Goal: Information Seeking & Learning: Learn about a topic

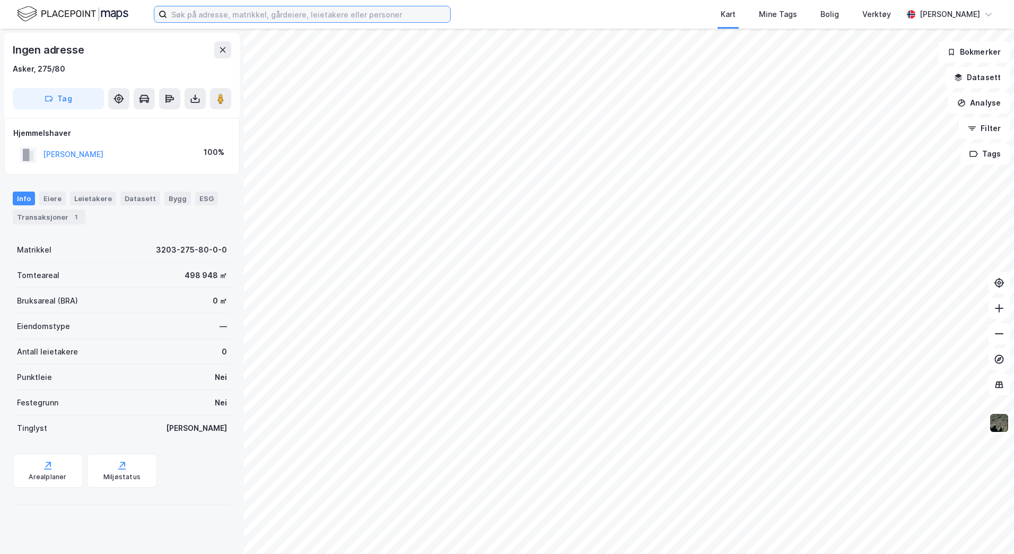
click at [266, 16] on input at bounding box center [308, 14] width 283 height 16
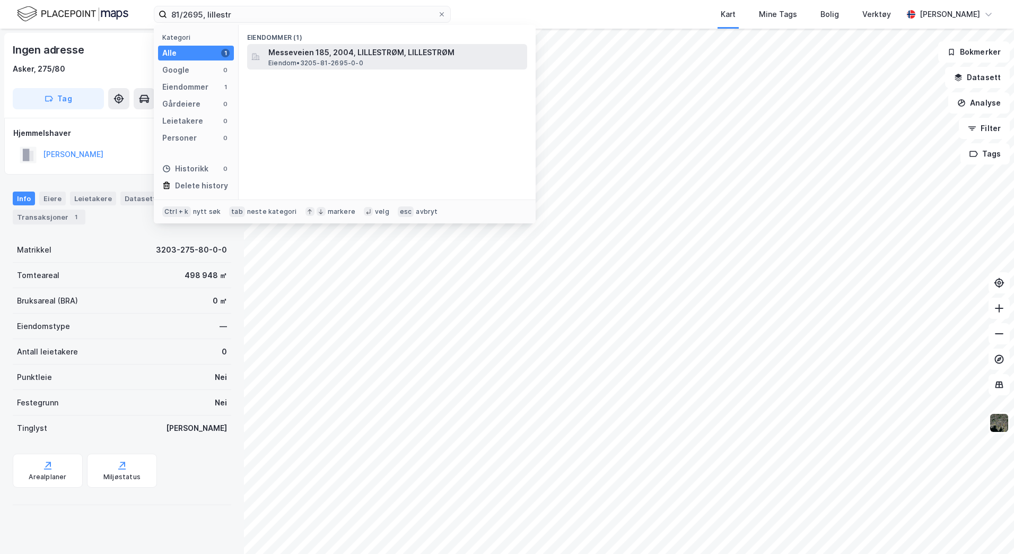
click at [356, 56] on span "Messeveien 185, 2004, LILLESTRØM, LILLESTRØM" at bounding box center [395, 52] width 255 height 13
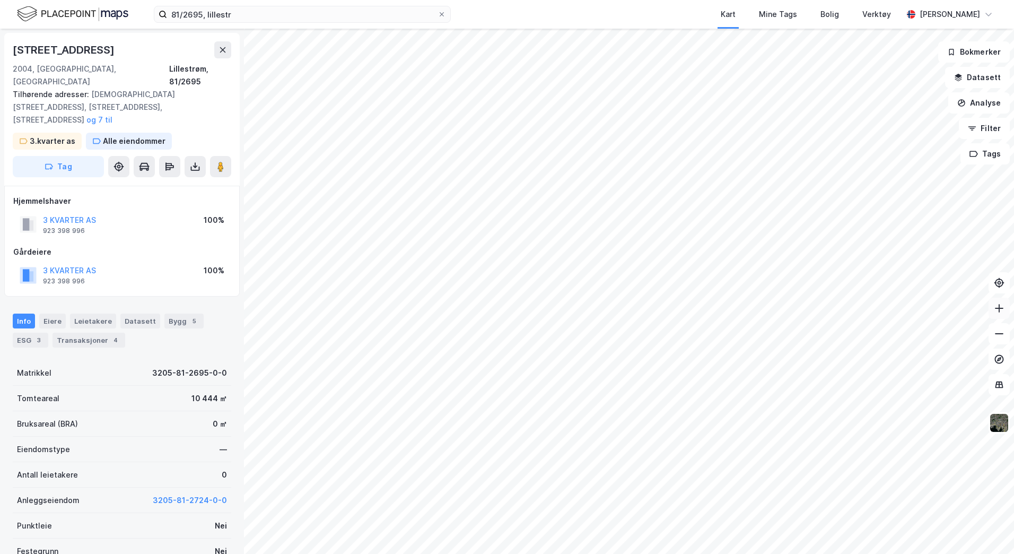
click at [1001, 307] on icon at bounding box center [999, 308] width 11 height 11
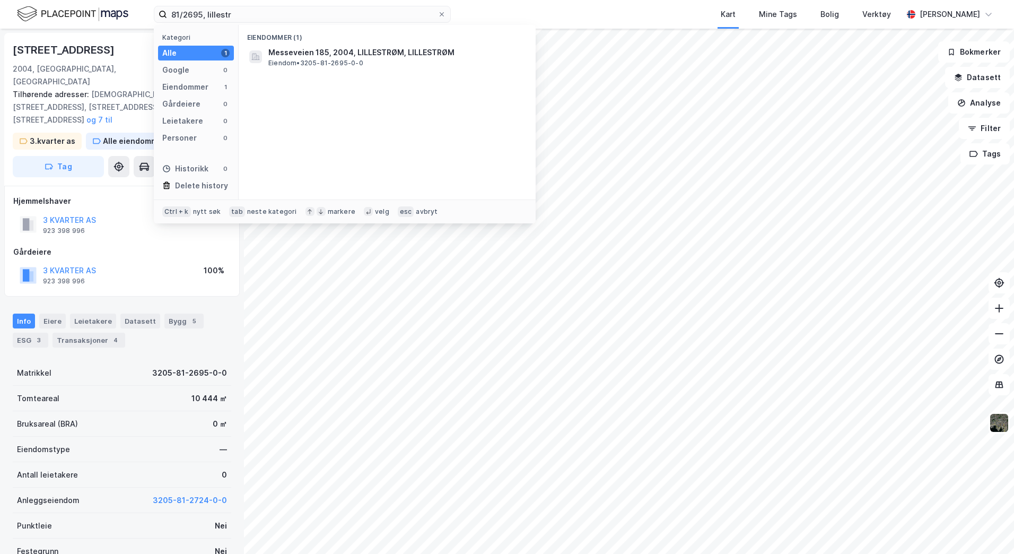
drag, startPoint x: 250, startPoint y: 12, endPoint x: 133, endPoint y: 10, distance: 117.2
click at [135, 10] on div "81/2695, [STREET_ADDRESS] Google 0 Eiendommer 1 Gårdeiere 0 Leietakere 0 Person…" at bounding box center [507, 14] width 1014 height 29
click at [207, 15] on input "81/2695, lillestr" at bounding box center [302, 14] width 271 height 16
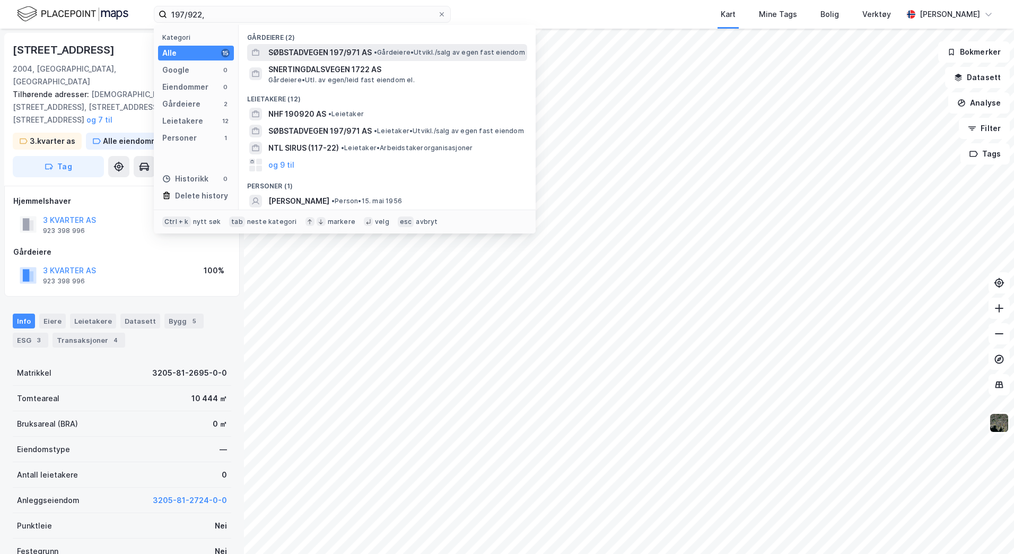
click at [338, 52] on span "SØBSTADVEGEN 197/971 AS" at bounding box center [319, 52] width 103 height 13
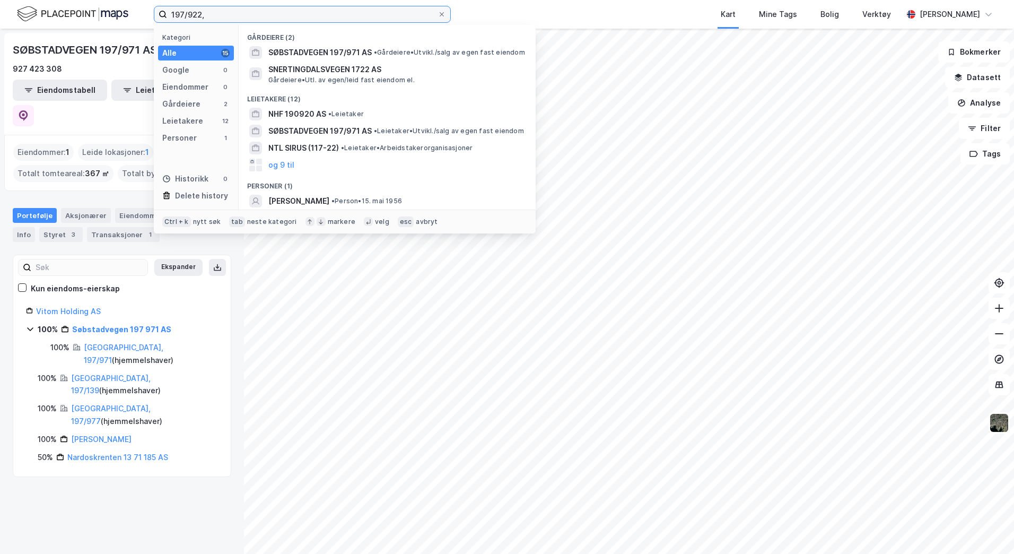
click at [220, 13] on input "197/922," at bounding box center [302, 14] width 271 height 16
click at [190, 181] on div "Historikk" at bounding box center [185, 178] width 46 height 13
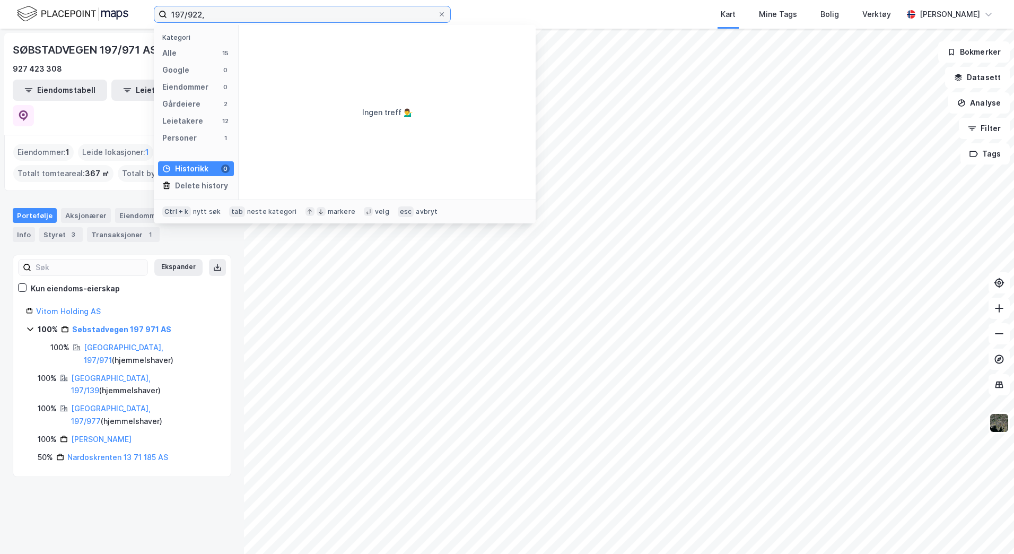
click at [216, 12] on input "197/922," at bounding box center [302, 14] width 271 height 16
click at [196, 16] on input "197/922," at bounding box center [302, 14] width 271 height 16
click at [223, 16] on input "197/992," at bounding box center [302, 14] width 271 height 16
click at [192, 14] on input "197/992, tr" at bounding box center [302, 14] width 271 height 16
drag, startPoint x: 227, startPoint y: 12, endPoint x: 57, endPoint y: 12, distance: 170.3
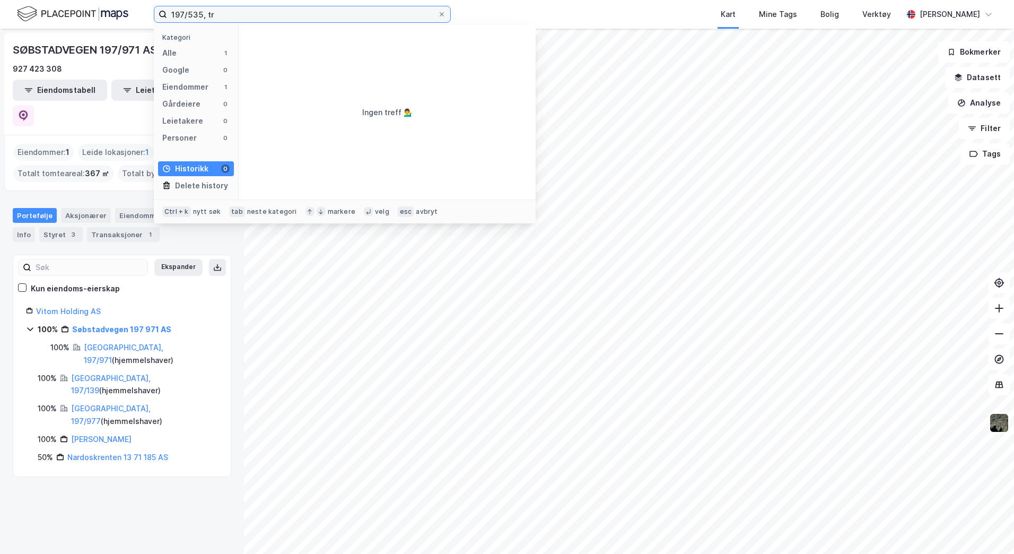
click at [61, 12] on div "197/535, tr Kategori Alle 1 Google 0 Eiendommer 1 Gårdeiere 0 Leietakere 0 Pers…" at bounding box center [507, 14] width 1014 height 29
click at [175, 54] on div "Alle" at bounding box center [169, 53] width 14 height 13
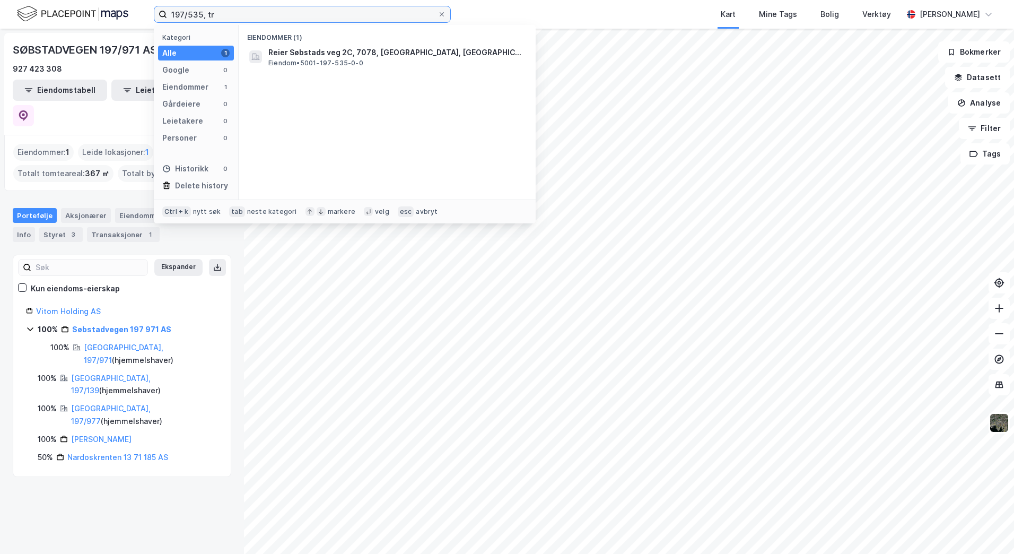
click at [201, 15] on input "197/535, tr" at bounding box center [302, 14] width 271 height 16
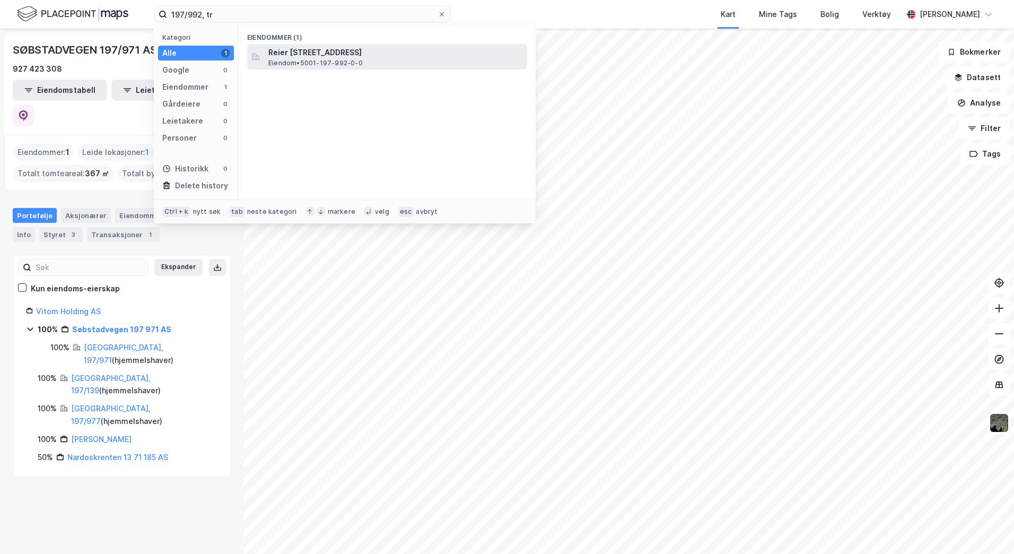
click at [331, 54] on span "Reier [STREET_ADDRESS]" at bounding box center [395, 52] width 255 height 13
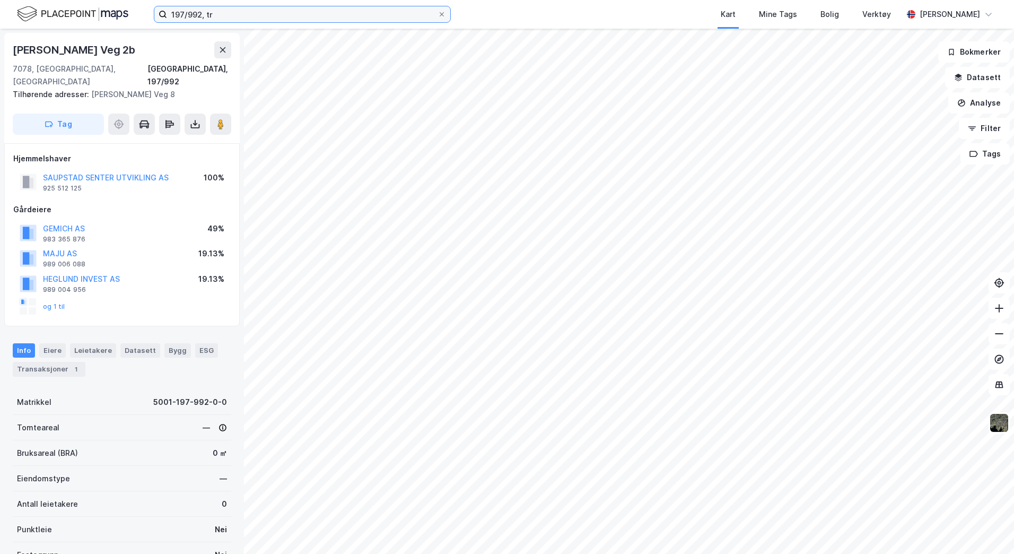
click at [224, 15] on input "197/992, tr" at bounding box center [302, 14] width 271 height 16
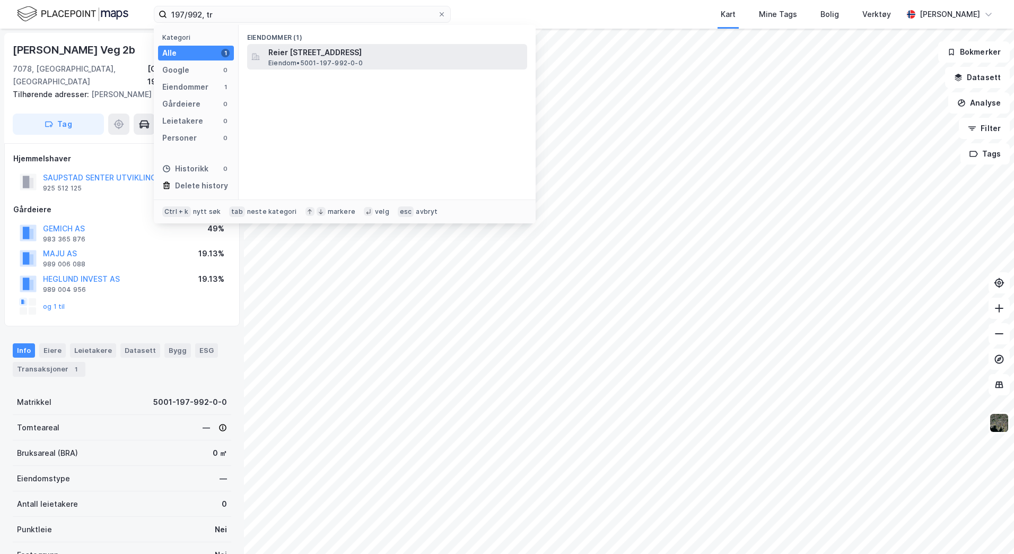
click at [280, 53] on span "Reier [STREET_ADDRESS]" at bounding box center [395, 52] width 255 height 13
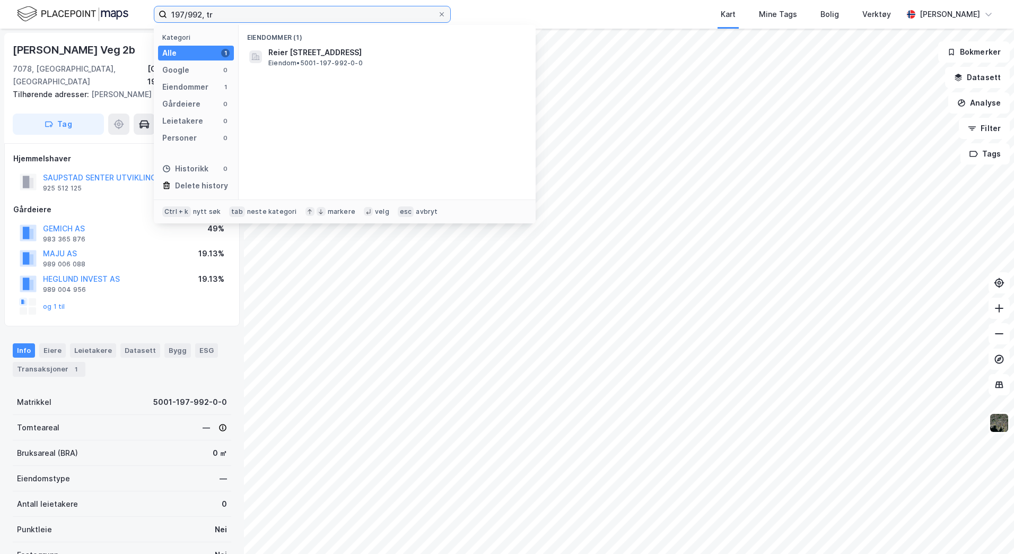
click at [202, 16] on input "197/992, tr" at bounding box center [302, 14] width 271 height 16
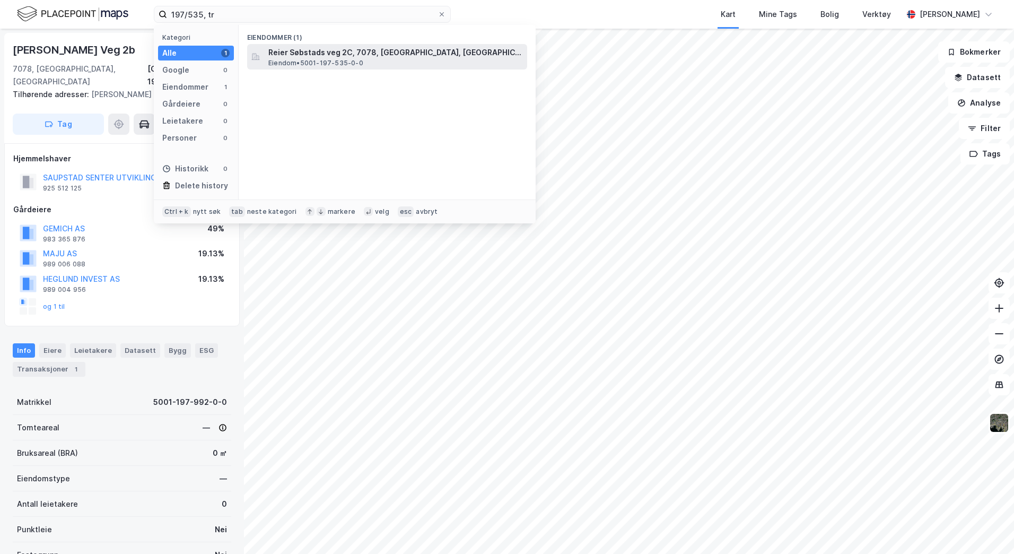
click at [309, 54] on span "Reier Søbstads veg 2C, 7078, [GEOGRAPHIC_DATA], [GEOGRAPHIC_DATA]" at bounding box center [395, 52] width 255 height 13
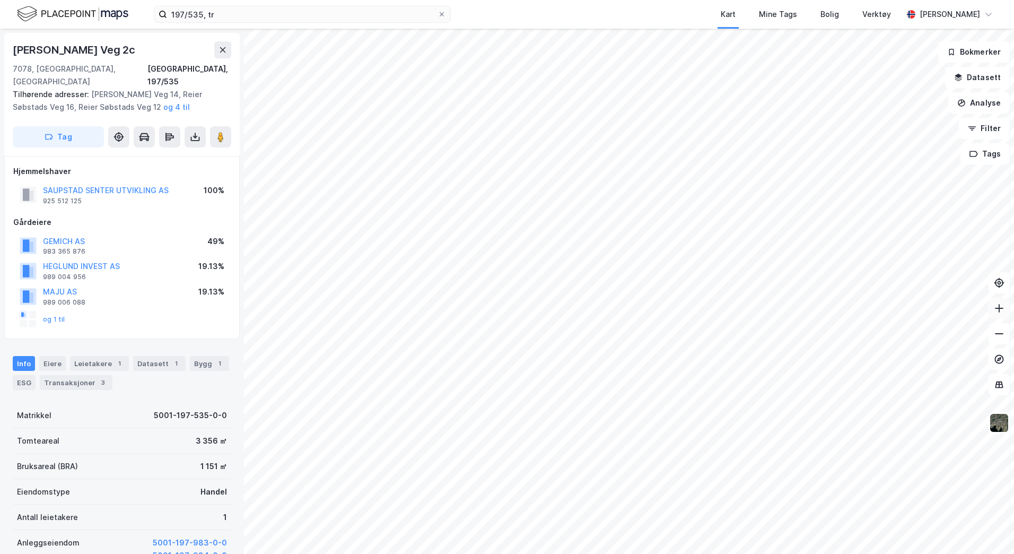
click at [1004, 310] on icon at bounding box center [999, 308] width 11 height 11
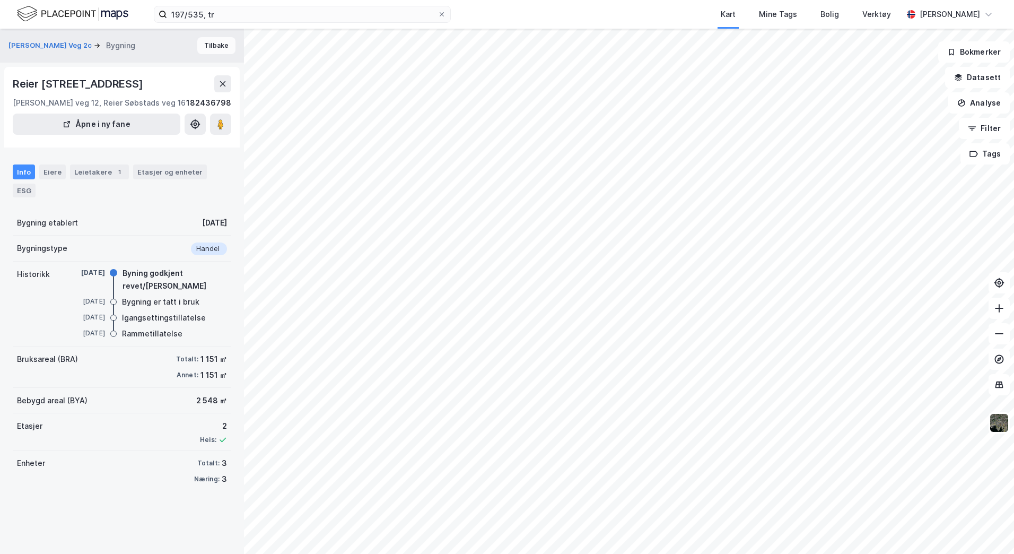
click at [197, 47] on button "Tilbake" at bounding box center [216, 45] width 38 height 17
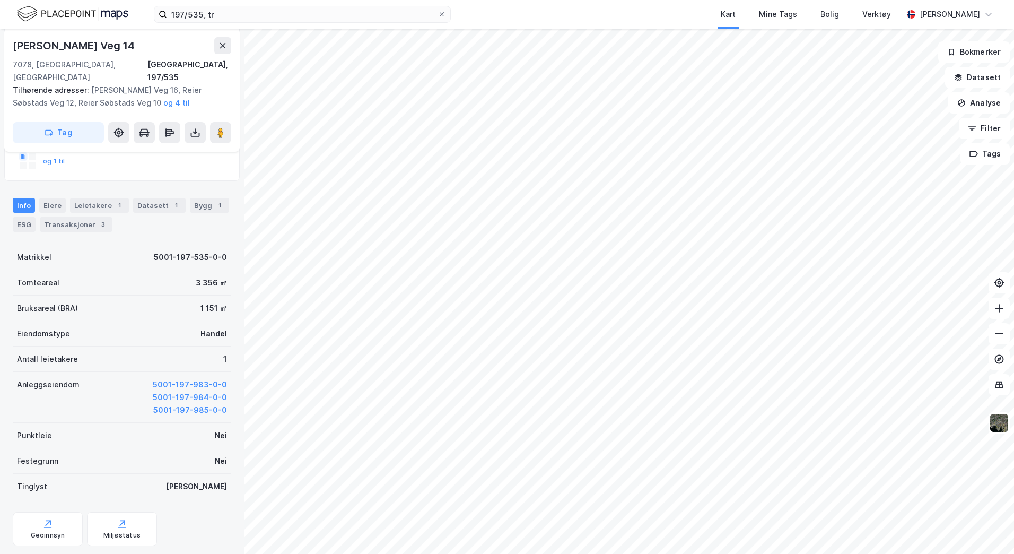
scroll to position [159, 0]
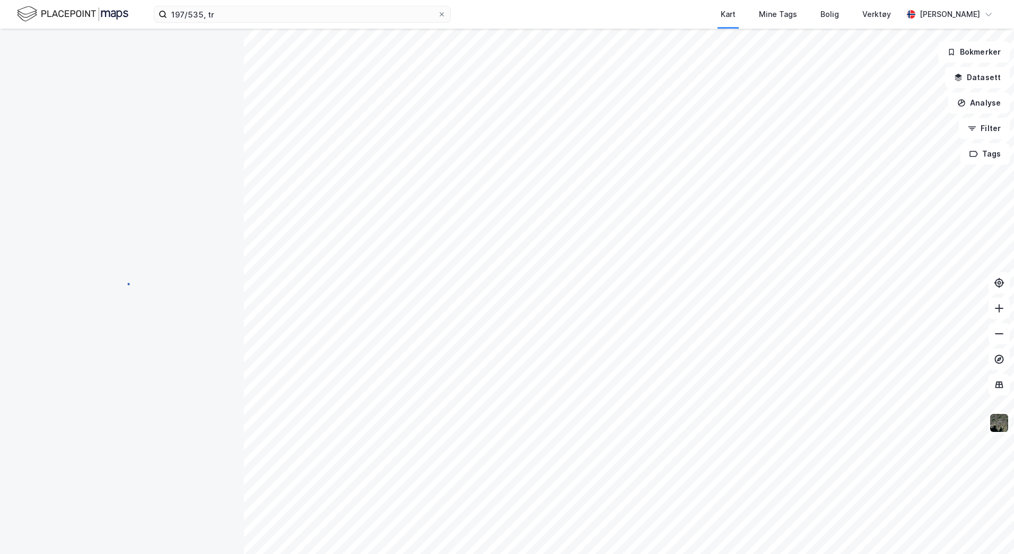
scroll to position [159, 0]
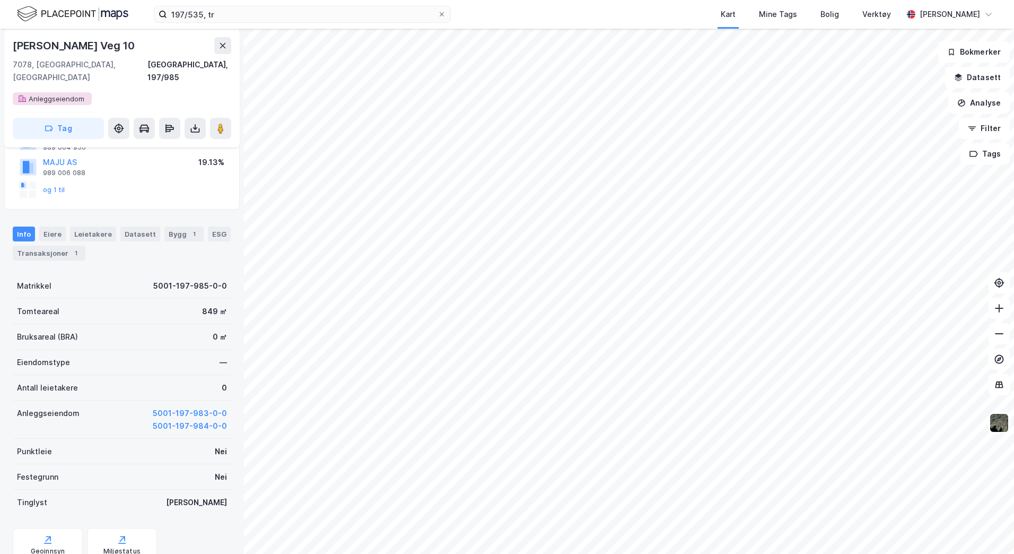
scroll to position [146, 0]
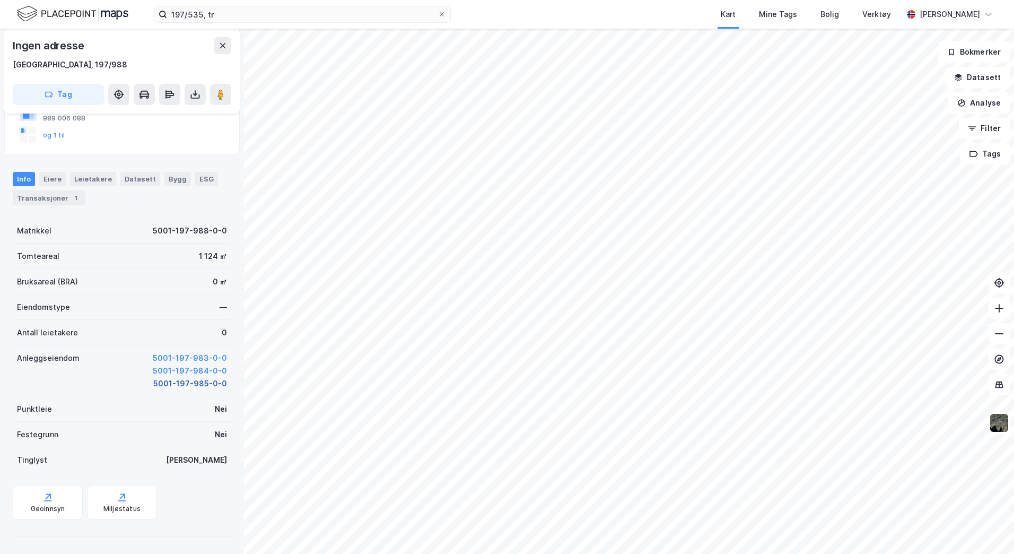
click at [183, 386] on button "5001-197-985-0-0" at bounding box center [190, 383] width 74 height 13
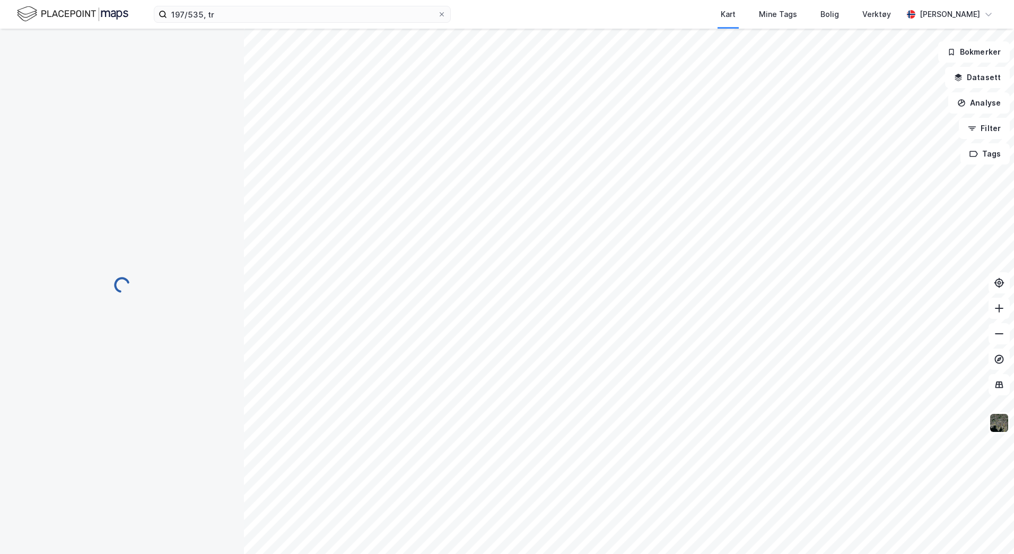
scroll to position [146, 0]
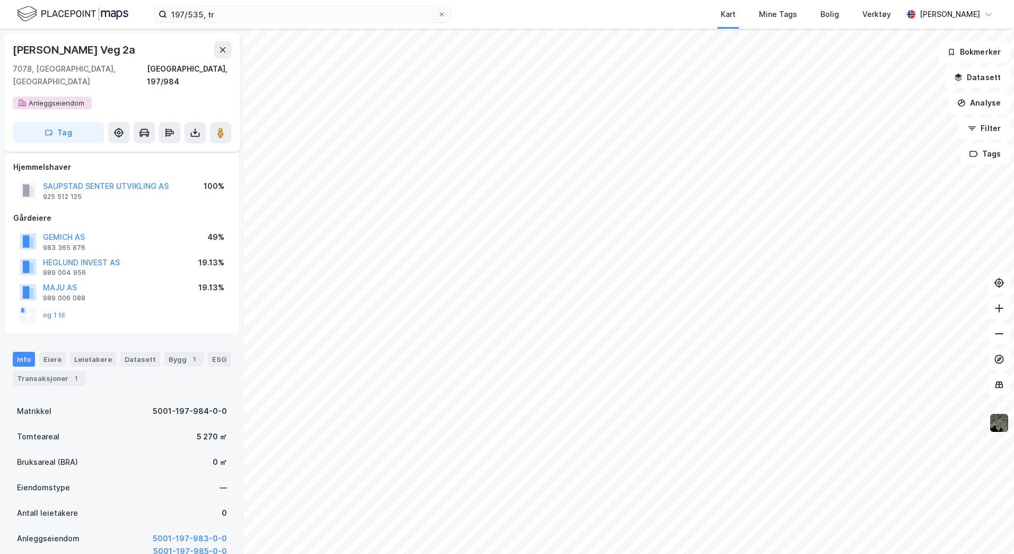
scroll to position [146, 0]
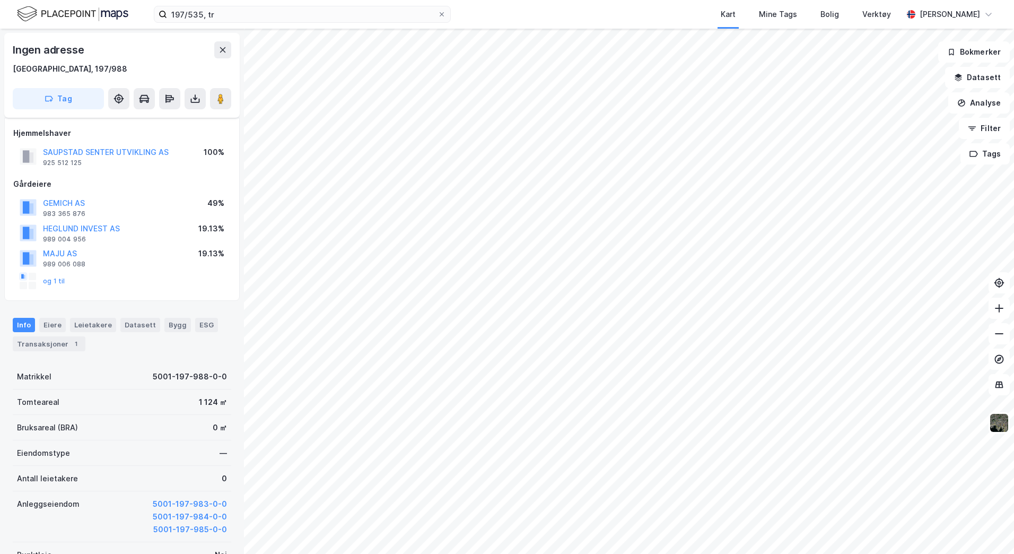
scroll to position [146, 0]
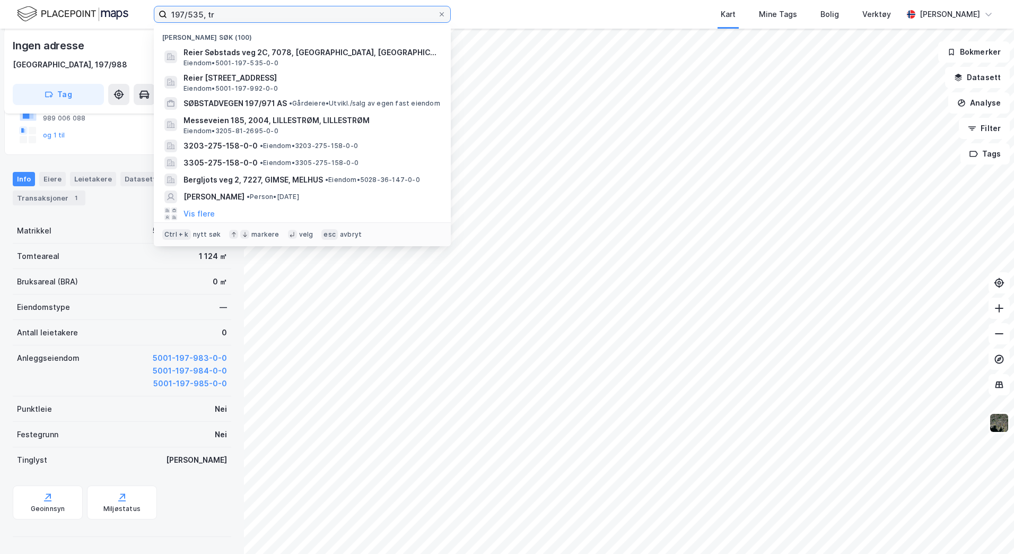
click at [199, 13] on input "197/535, tr" at bounding box center [302, 14] width 271 height 16
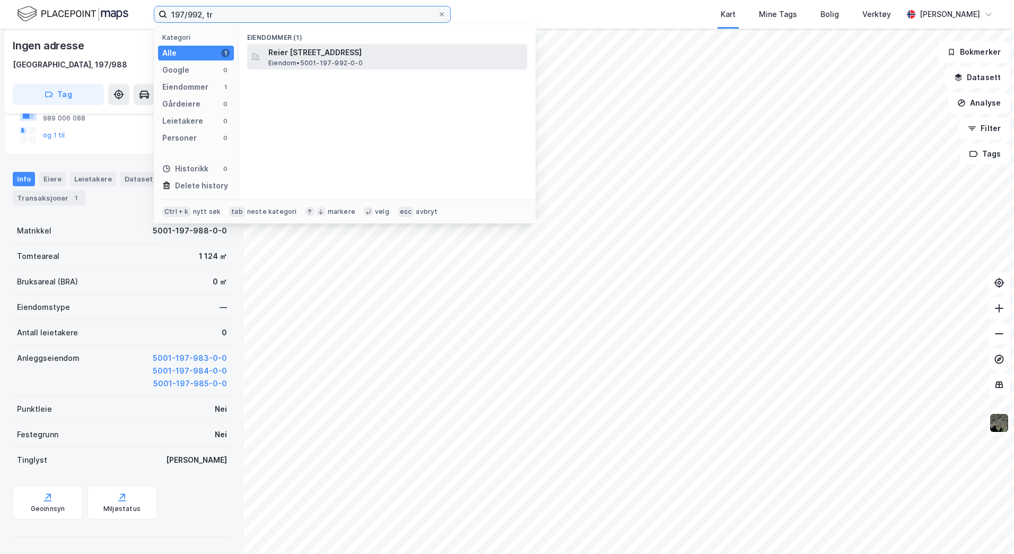
type input "197/992, tr"
click at [316, 55] on span "Reier [STREET_ADDRESS]" at bounding box center [395, 52] width 255 height 13
